Goal: Transaction & Acquisition: Purchase product/service

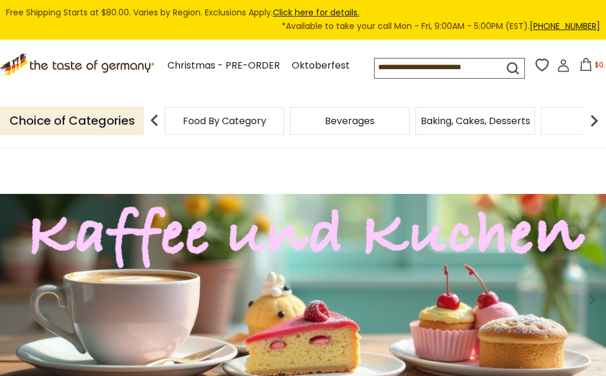
click at [589, 132] on img at bounding box center [594, 121] width 24 height 24
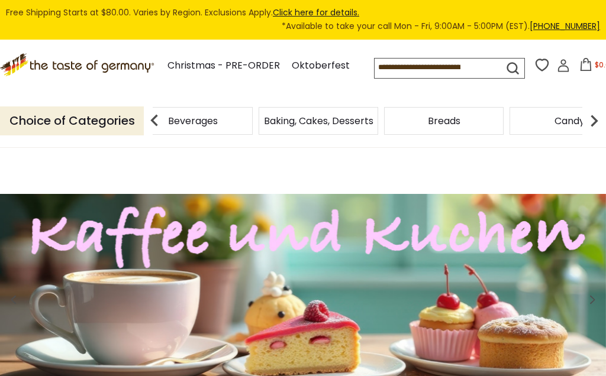
click at [595, 132] on img at bounding box center [594, 121] width 24 height 24
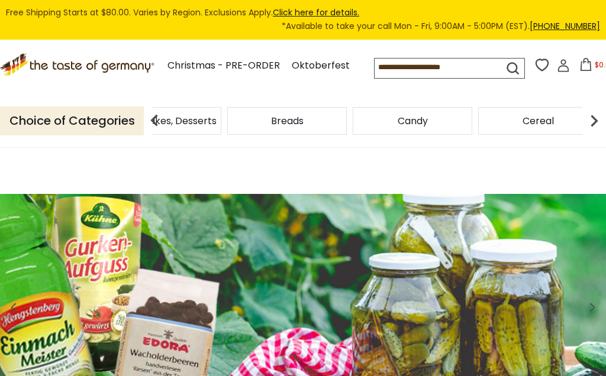
click at [596, 132] on img at bounding box center [594, 121] width 24 height 24
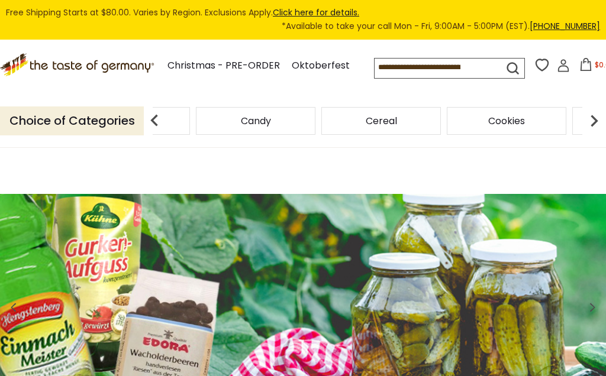
click at [593, 132] on img at bounding box center [594, 121] width 24 height 24
click at [592, 132] on img at bounding box center [594, 121] width 24 height 24
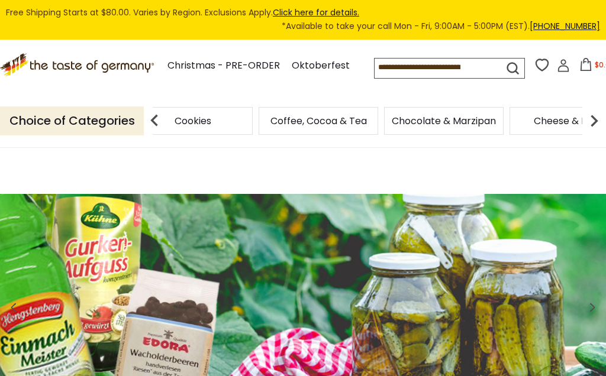
click at [595, 132] on img at bounding box center [594, 121] width 24 height 24
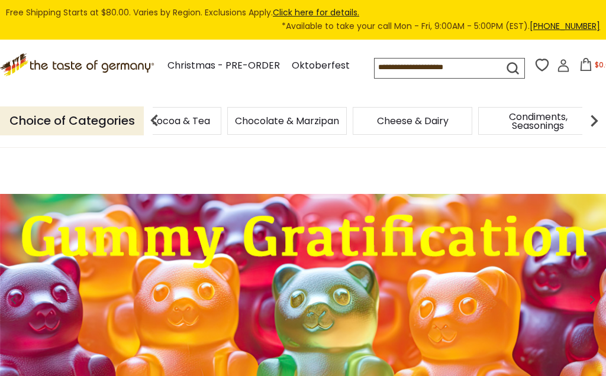
click at [599, 132] on img at bounding box center [594, 121] width 24 height 24
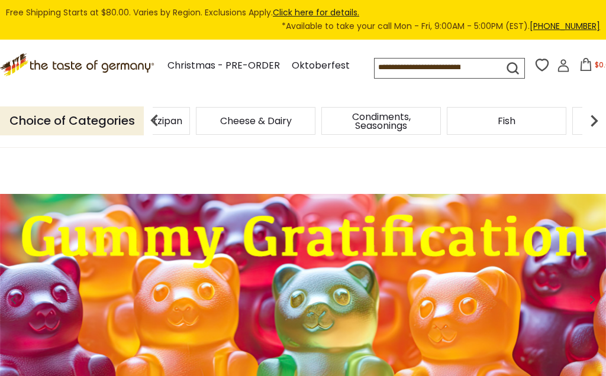
click at [603, 132] on img at bounding box center [594, 121] width 24 height 24
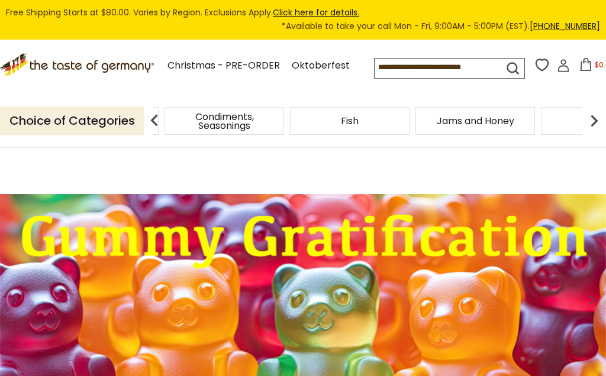
click at [596, 132] on img at bounding box center [594, 121] width 24 height 24
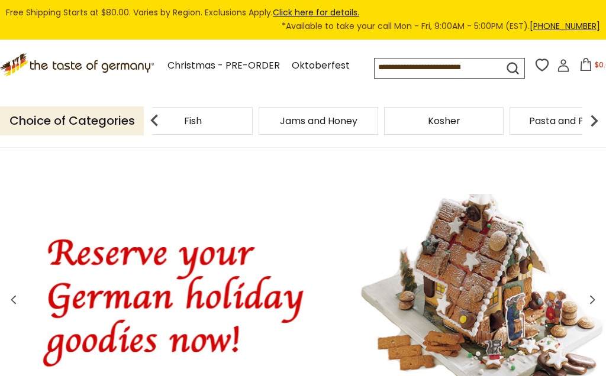
click at [600, 132] on img at bounding box center [594, 121] width 24 height 24
click at [593, 132] on img at bounding box center [594, 121] width 24 height 24
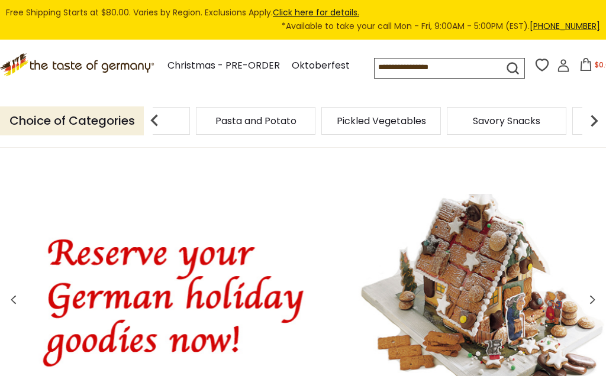
click at [601, 132] on img at bounding box center [594, 121] width 24 height 24
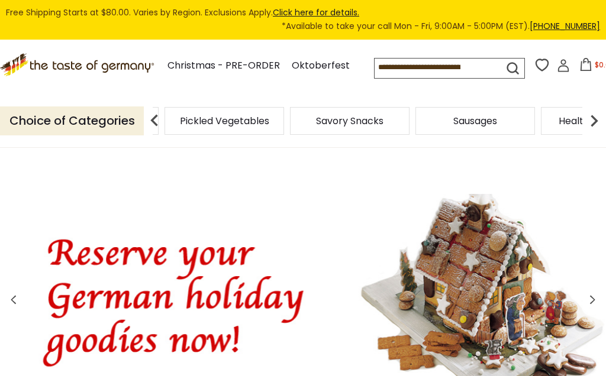
click at [596, 132] on img at bounding box center [594, 121] width 24 height 24
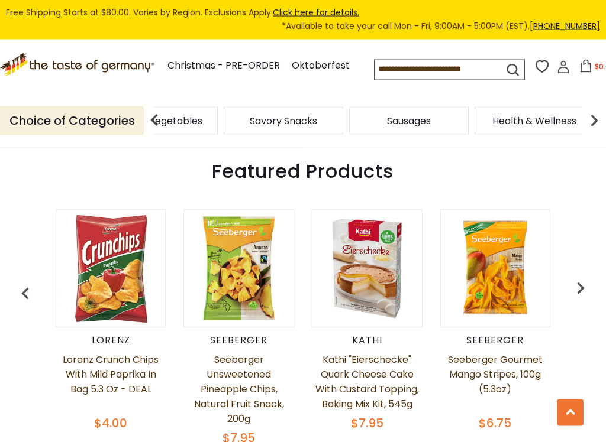
scroll to position [643, 0]
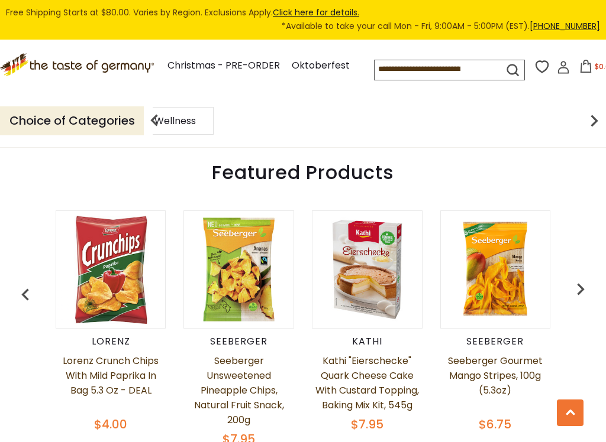
click at [196, 125] on span "Health & Wellness" at bounding box center [154, 121] width 84 height 9
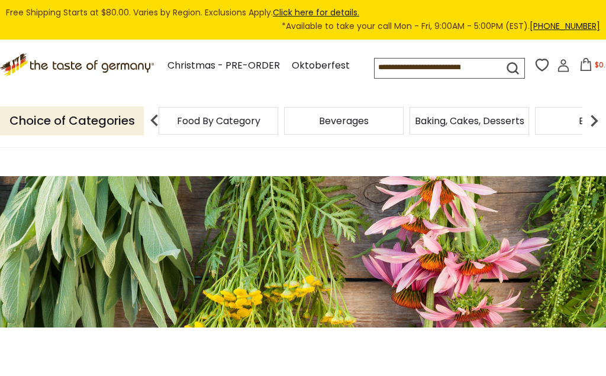
click at [194, 125] on span "Food By Category" at bounding box center [218, 121] width 83 height 9
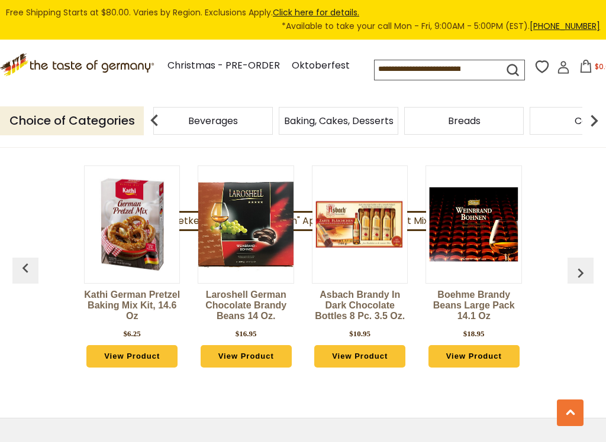
click at [374, 77] on input at bounding box center [430, 68] width 112 height 17
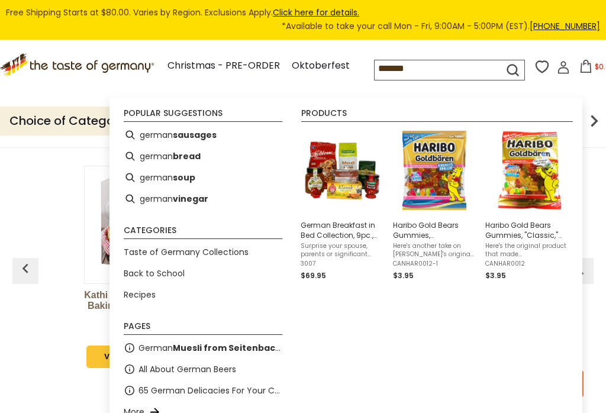
type input "******"
click at [160, 159] on li "german bread" at bounding box center [203, 155] width 168 height 21
type input "**********"
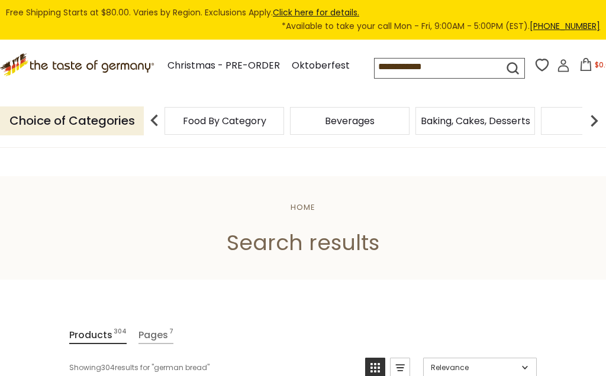
click at [400, 75] on input "**********" at bounding box center [430, 67] width 112 height 17
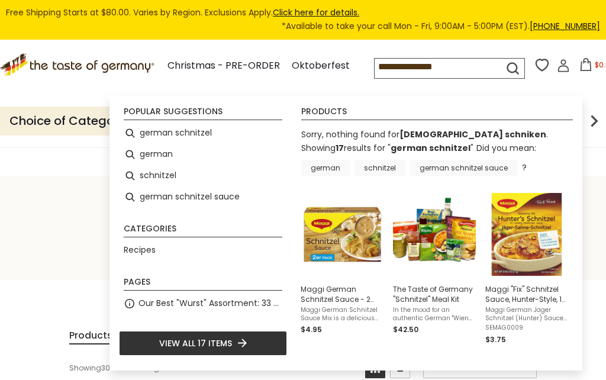
type input "**********"
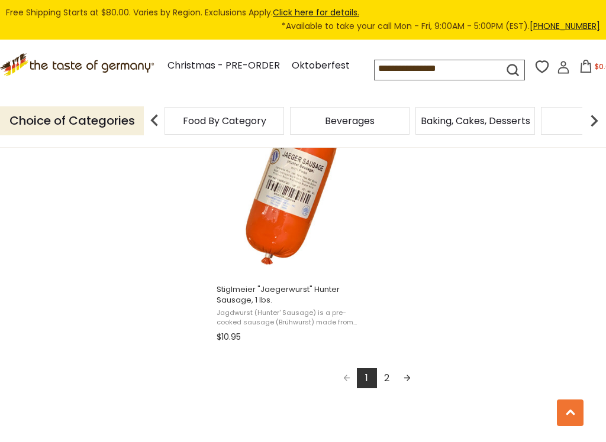
scroll to position [2118, 0]
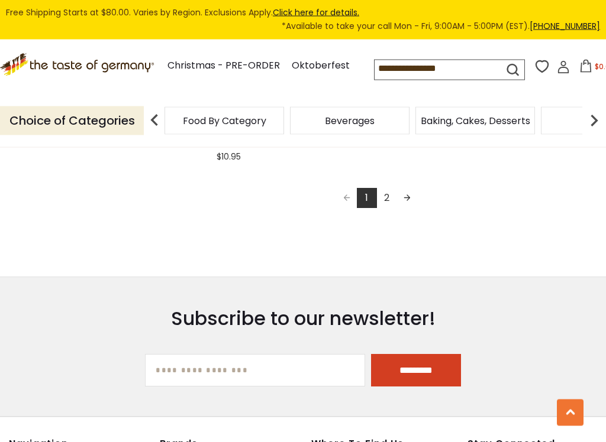
click at [398, 195] on link "Next page" at bounding box center [407, 199] width 20 height 20
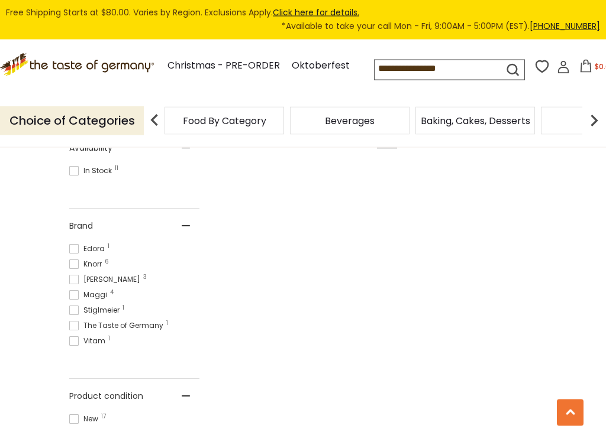
scroll to position [544, 0]
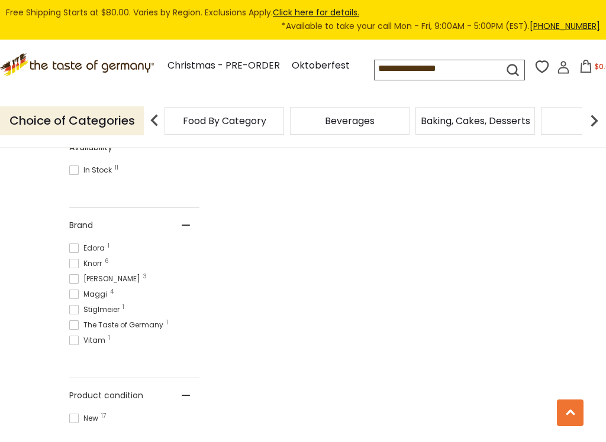
click at [76, 293] on span at bounding box center [73, 294] width 9 height 9
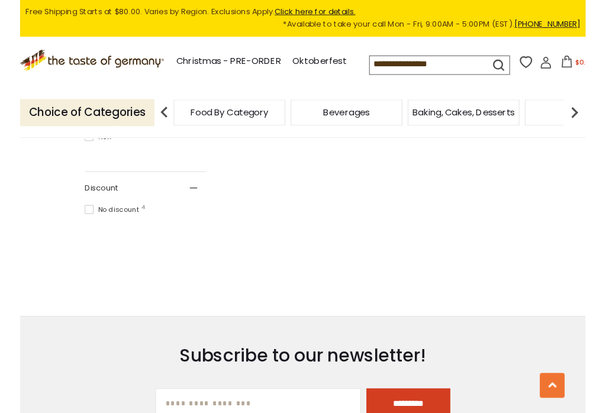
scroll to position [829, 0]
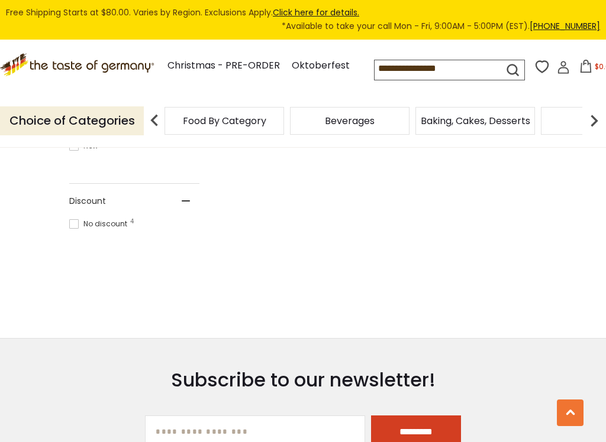
click at [416, 77] on input "**********" at bounding box center [430, 68] width 112 height 17
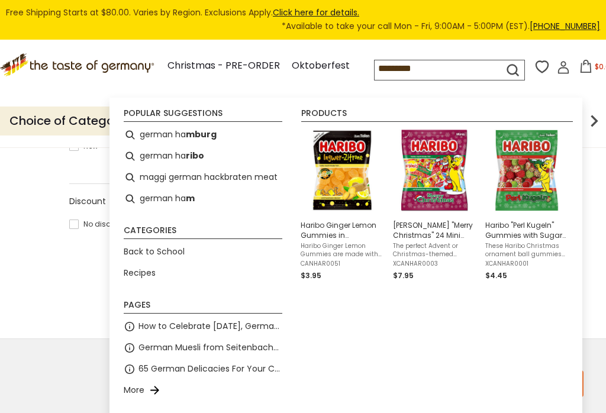
type input "**********"
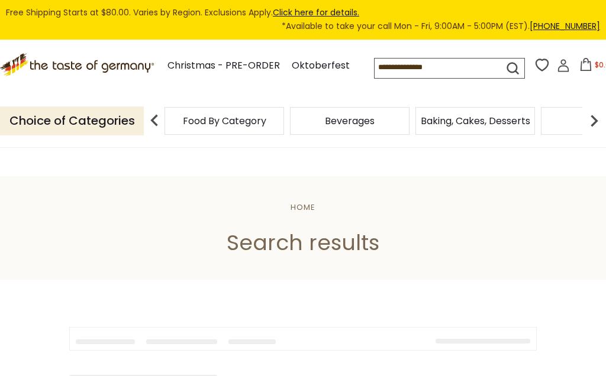
type input "**********"
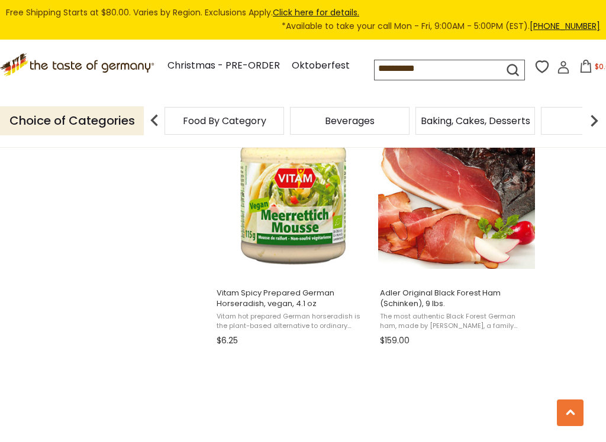
scroll to position [1320, 0]
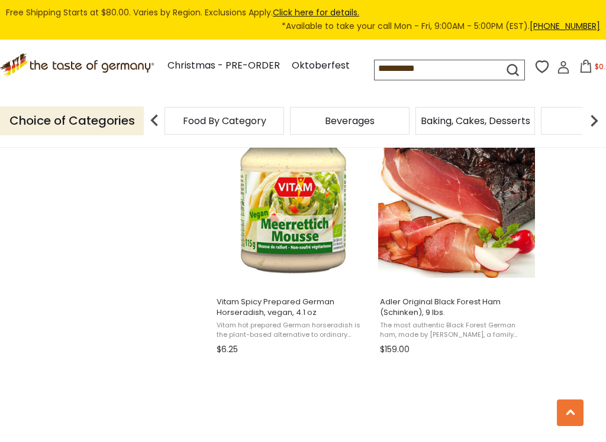
click at [574, 346] on section "Products 212 Pages 5 Showing 212 results for " german ham " Relevance Relevance…" at bounding box center [303, 102] width 606 height 2284
click at [510, 319] on span "[PERSON_NAME] Original Black Forest Ham (Schinken), 9 lbs. The most authentic B…" at bounding box center [456, 323] width 157 height 71
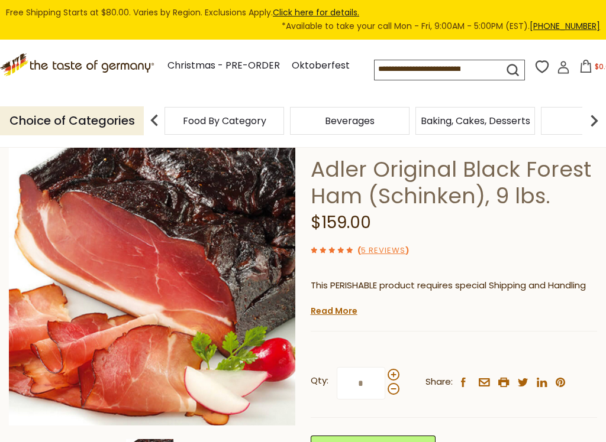
scroll to position [100, 0]
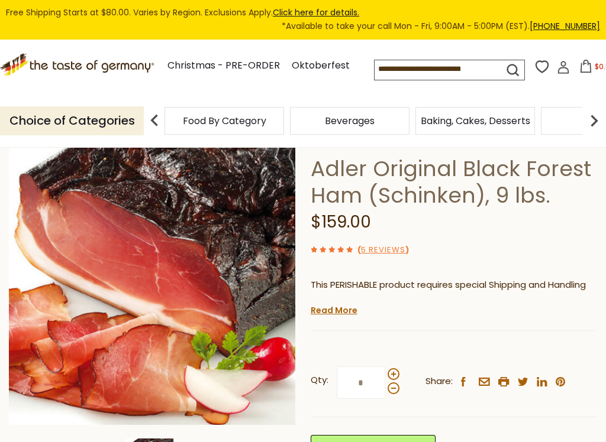
click at [326, 305] on link "Read More" at bounding box center [334, 311] width 47 height 12
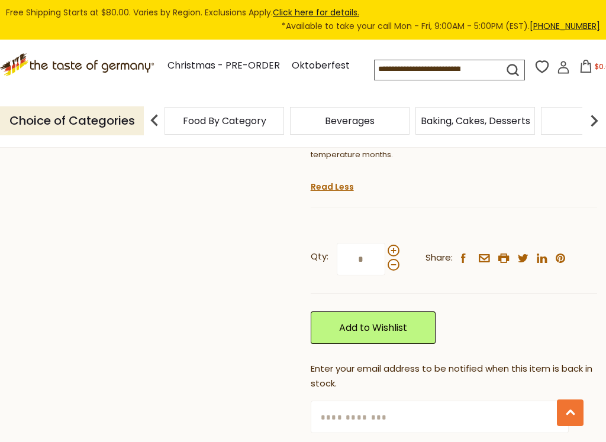
scroll to position [1095, 0]
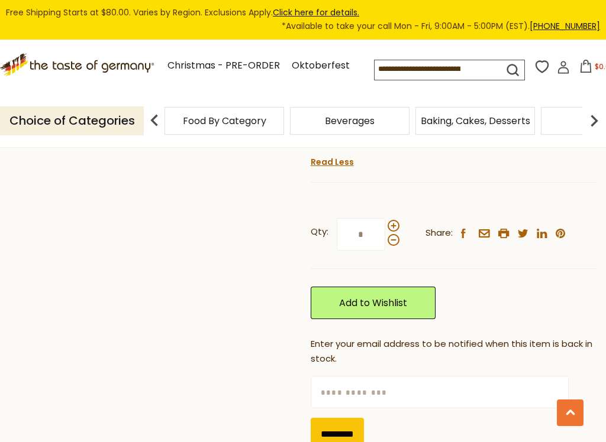
click at [334, 376] on input "text" at bounding box center [440, 392] width 258 height 33
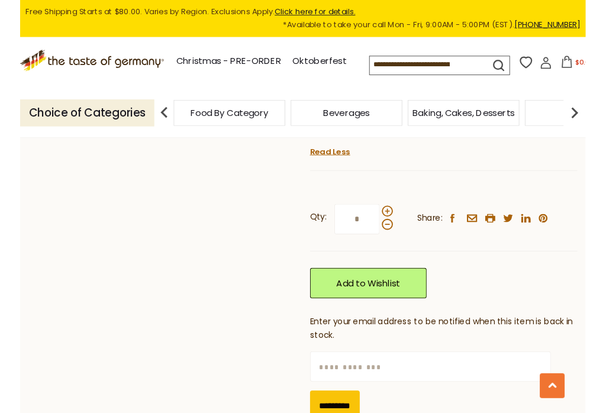
scroll to position [1134, 0]
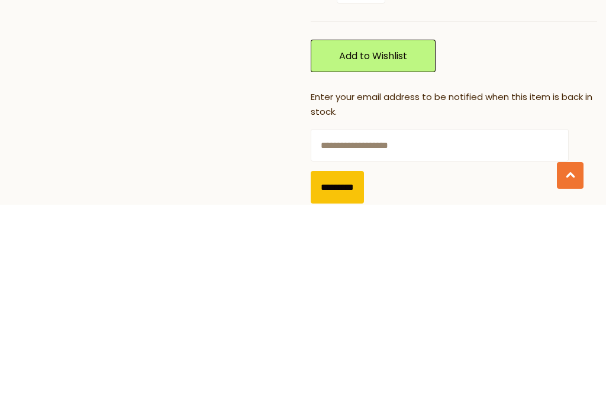
type input "**********"
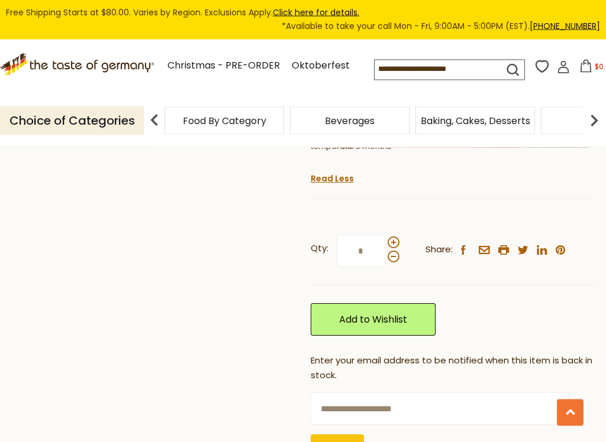
scroll to position [1084, 0]
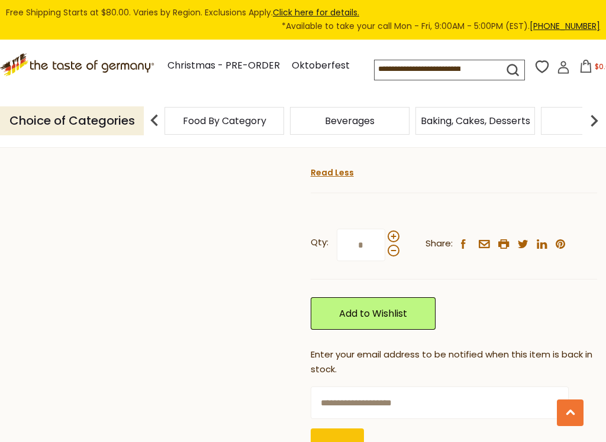
click at [344, 376] on input "*********" at bounding box center [337, 445] width 53 height 33
click at [362, 298] on link "Add to Wishlist" at bounding box center [373, 314] width 125 height 33
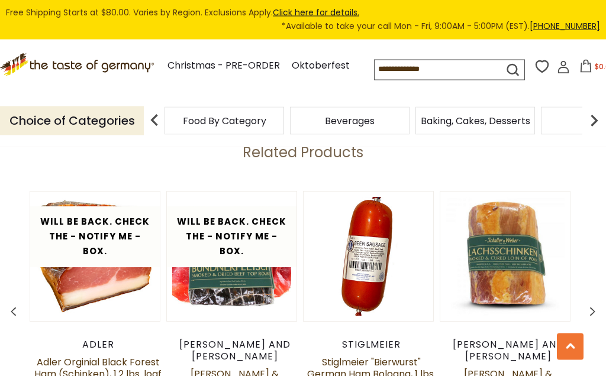
scroll to position [2253, 0]
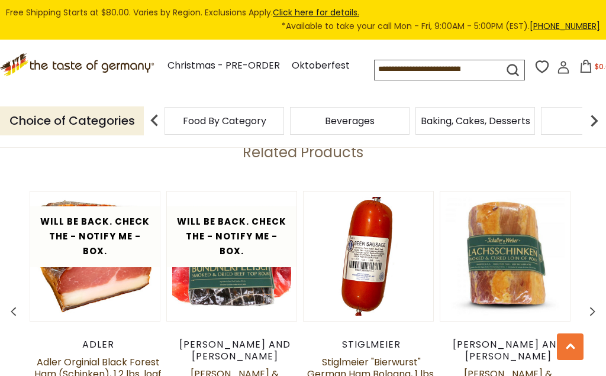
click at [117, 256] on div "Adler Adler Orginial Black Forest Ham (Schinken), 1.2 lbs. loaf $24.95" at bounding box center [98, 370] width 137 height 62
click at [102, 115] on button "Quick View" at bounding box center [95, 102] width 80 height 27
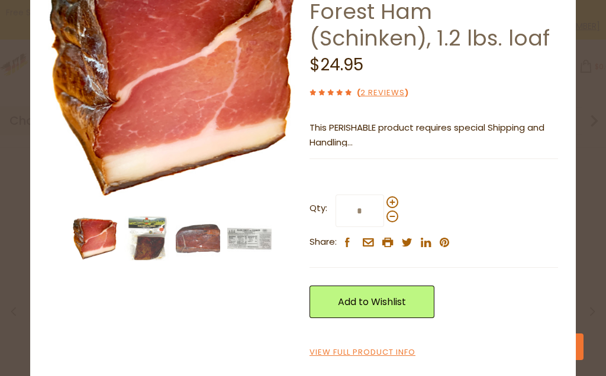
scroll to position [93, 0]
